Goal: Task Accomplishment & Management: Manage account settings

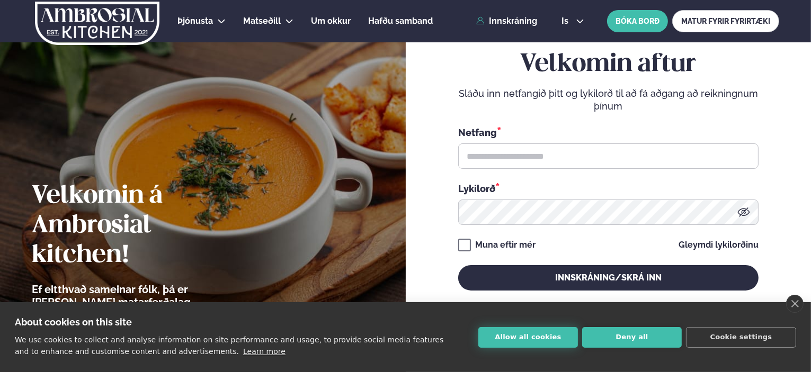
click at [549, 339] on button "Allow all cookies" at bounding box center [528, 337] width 100 height 21
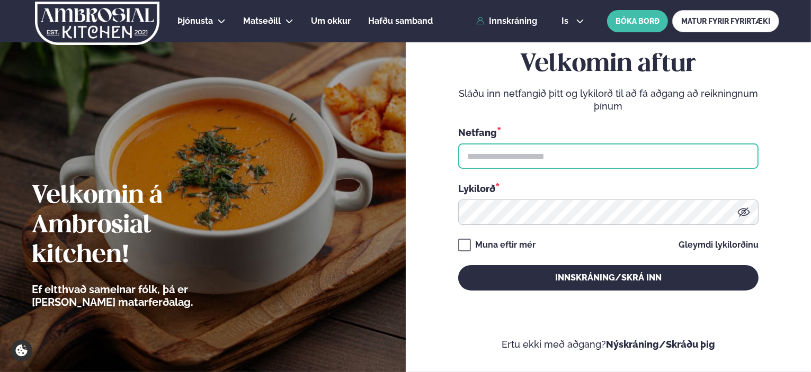
click at [528, 152] on input "text" at bounding box center [608, 156] width 300 height 25
type input "**********"
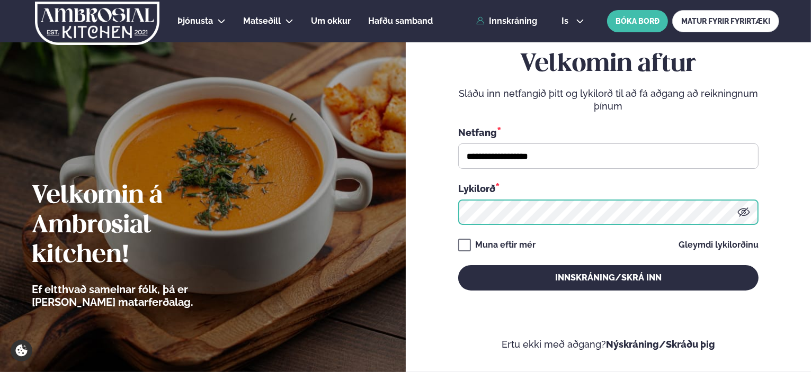
click at [458, 265] on button "Innskráning/Skrá inn" at bounding box center [608, 277] width 300 height 25
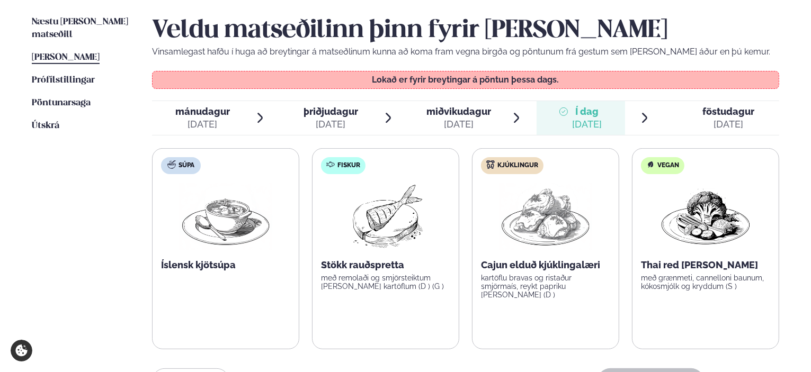
scroll to position [265, 0]
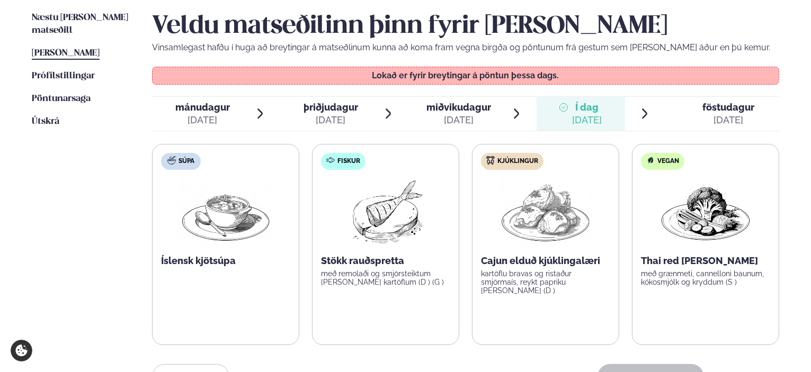
click at [643, 111] on icon at bounding box center [644, 114] width 5 height 10
click at [716, 105] on span "föstudagur" at bounding box center [728, 107] width 52 height 11
